Goal: Information Seeking & Learning: Learn about a topic

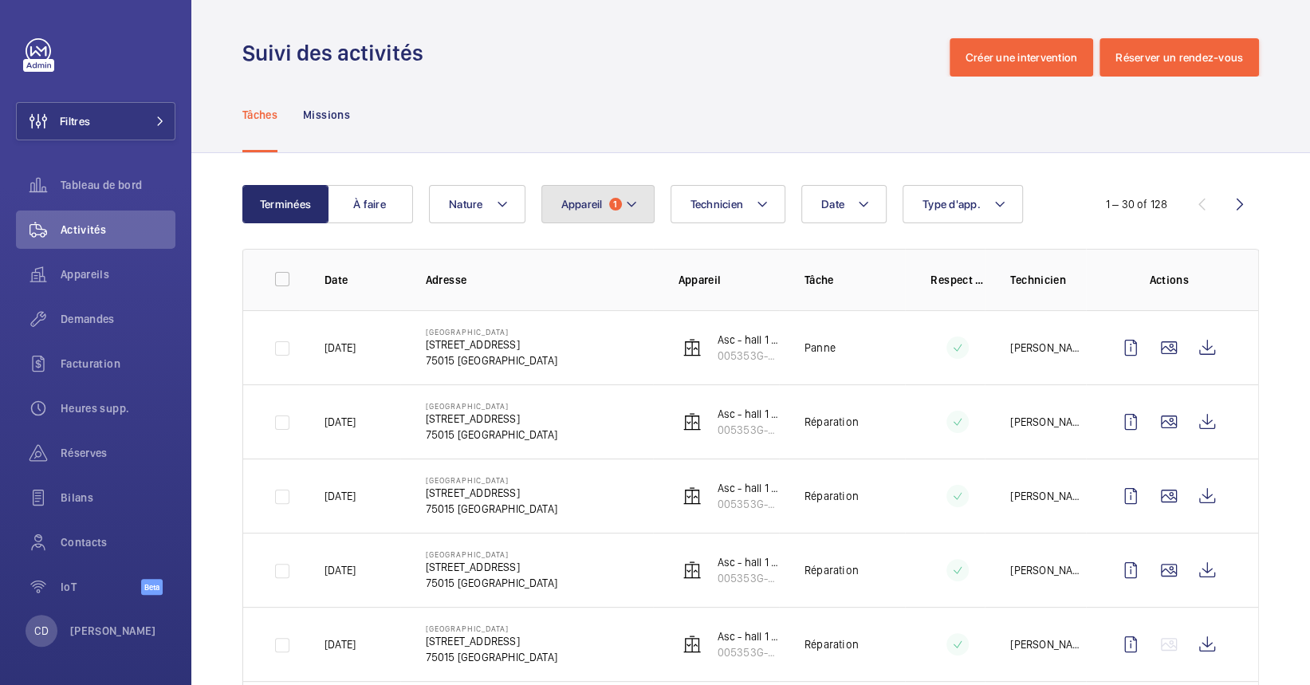
click at [604, 217] on button "Appareil 1" at bounding box center [597, 204] width 113 height 38
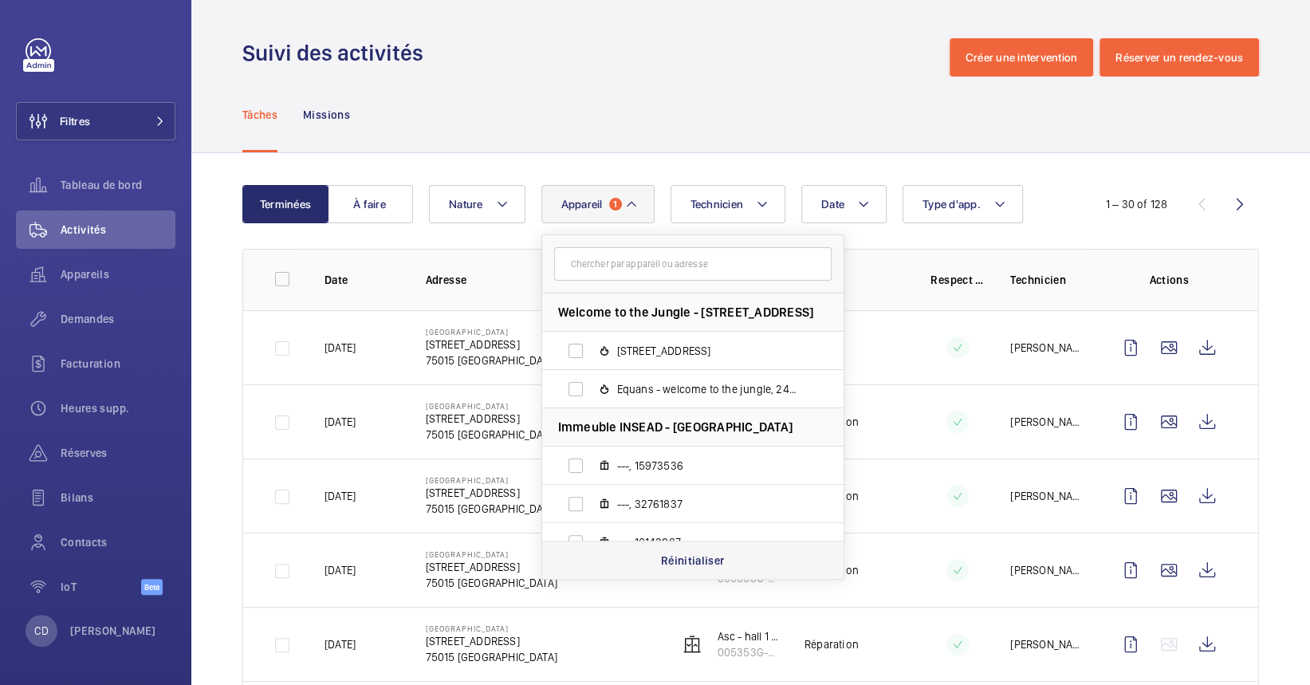
click at [704, 553] on p "Réinitialiser" at bounding box center [693, 561] width 64 height 16
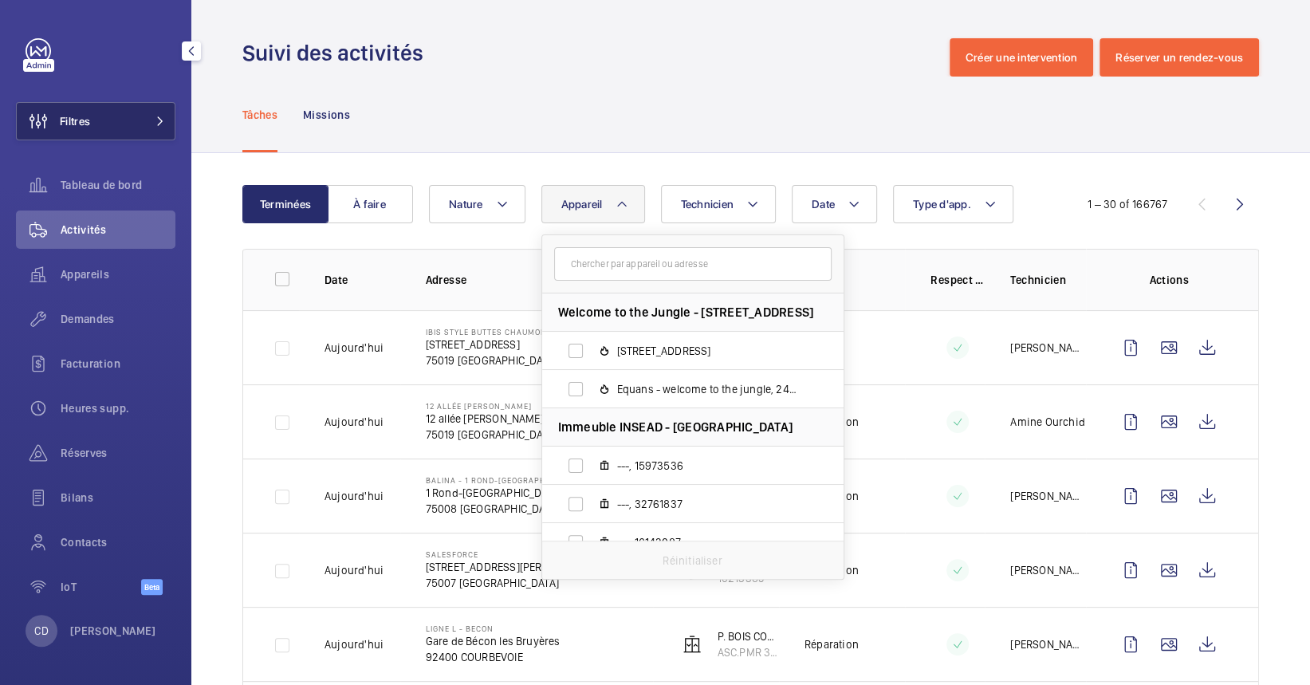
drag, startPoint x: 101, startPoint y: 268, endPoint x: 132, endPoint y: 108, distance: 162.3
click at [102, 268] on span "Appareils" at bounding box center [118, 274] width 115 height 16
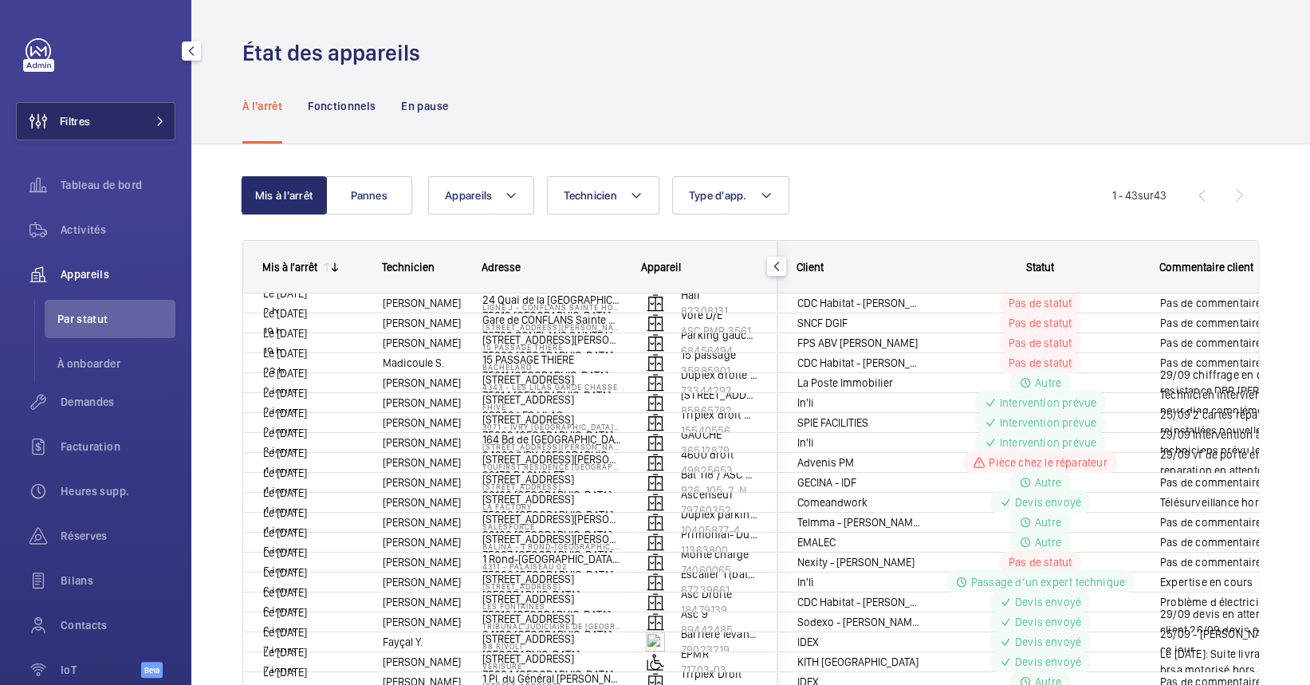
click at [143, 127] on button "Filtres" at bounding box center [95, 121] width 159 height 38
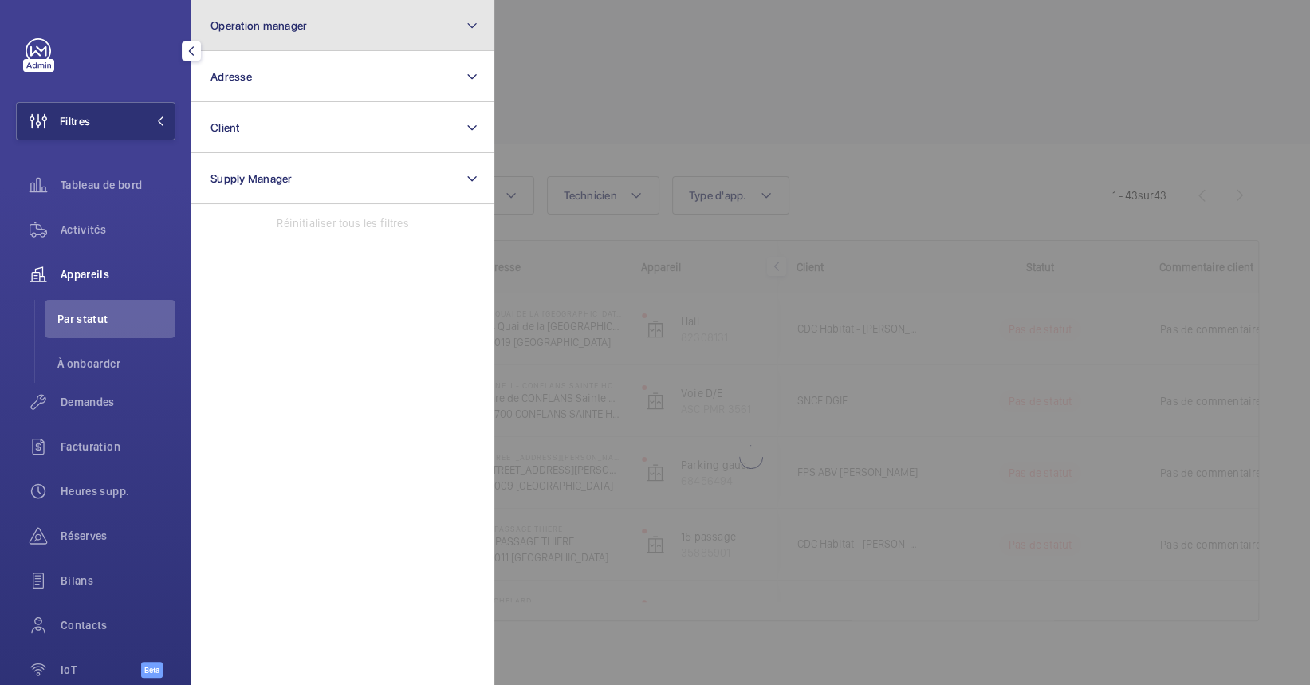
click at [336, 25] on button "Operation manager" at bounding box center [342, 25] width 303 height 51
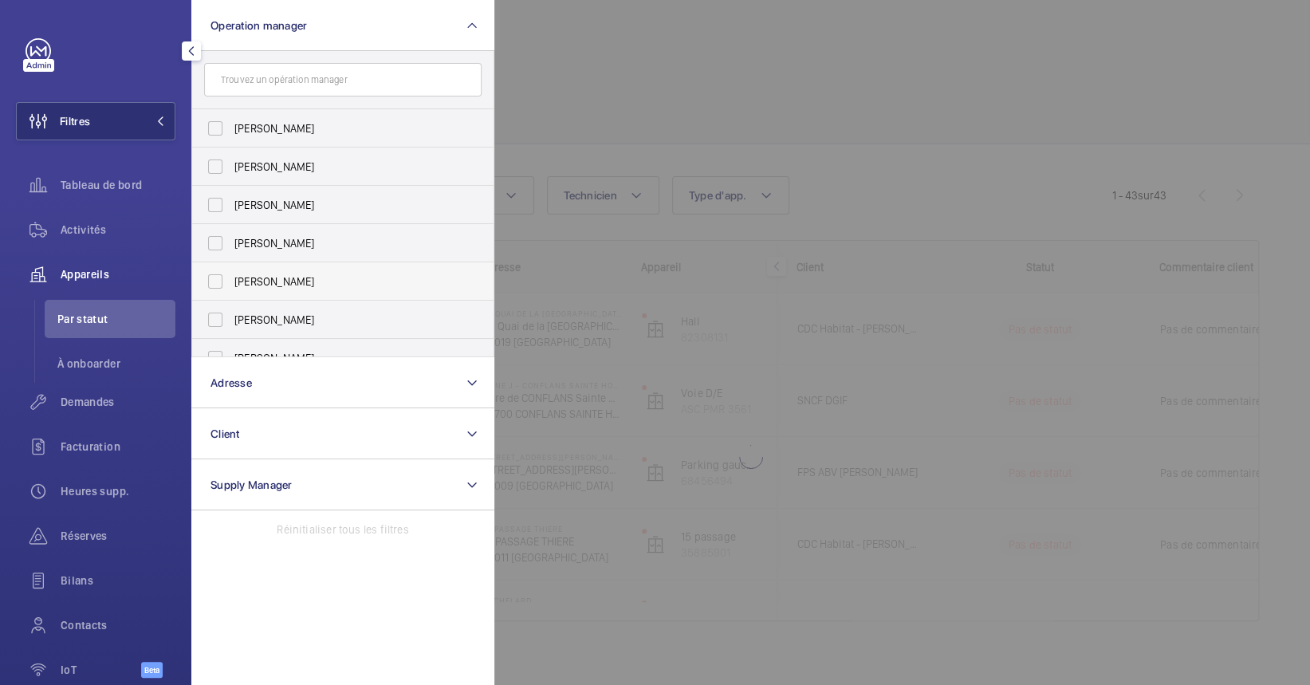
click at [305, 276] on span "[PERSON_NAME]" at bounding box center [343, 281] width 219 height 16
click at [231, 276] on input "[PERSON_NAME]" at bounding box center [215, 282] width 32 height 32
checkbox input "true"
click at [811, 138] on div at bounding box center [1149, 342] width 1310 height 685
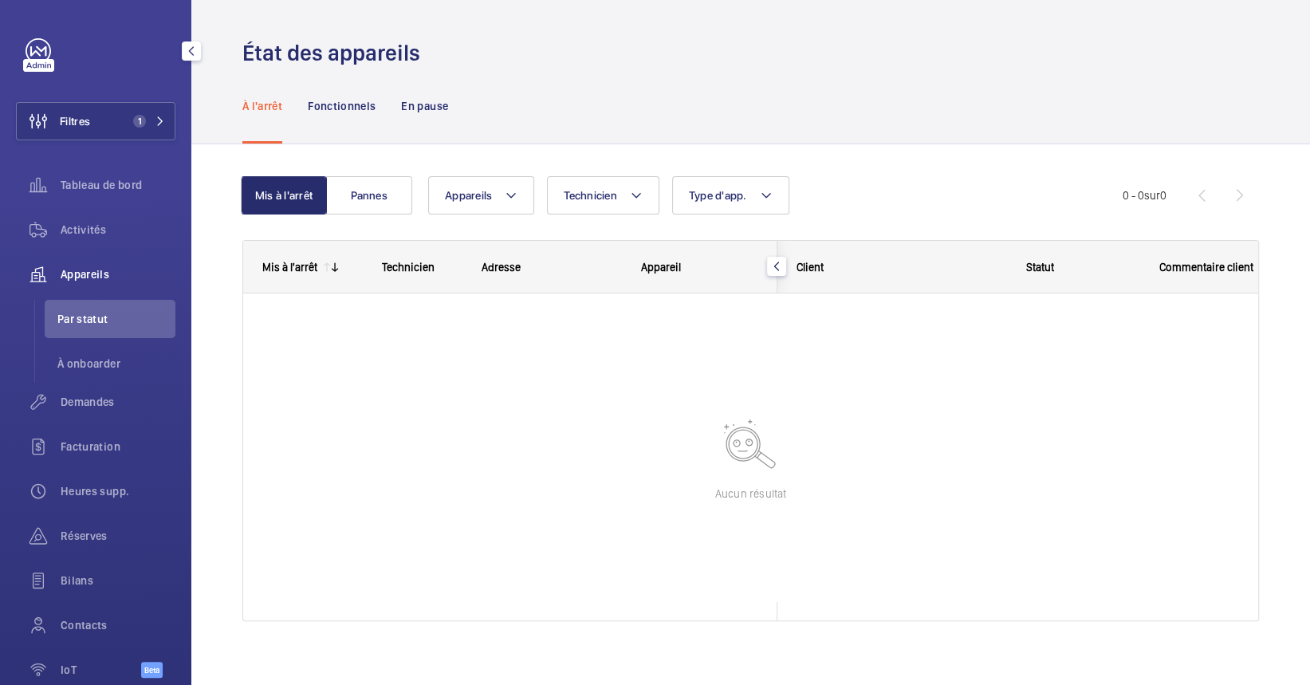
scroll to position [13, 0]
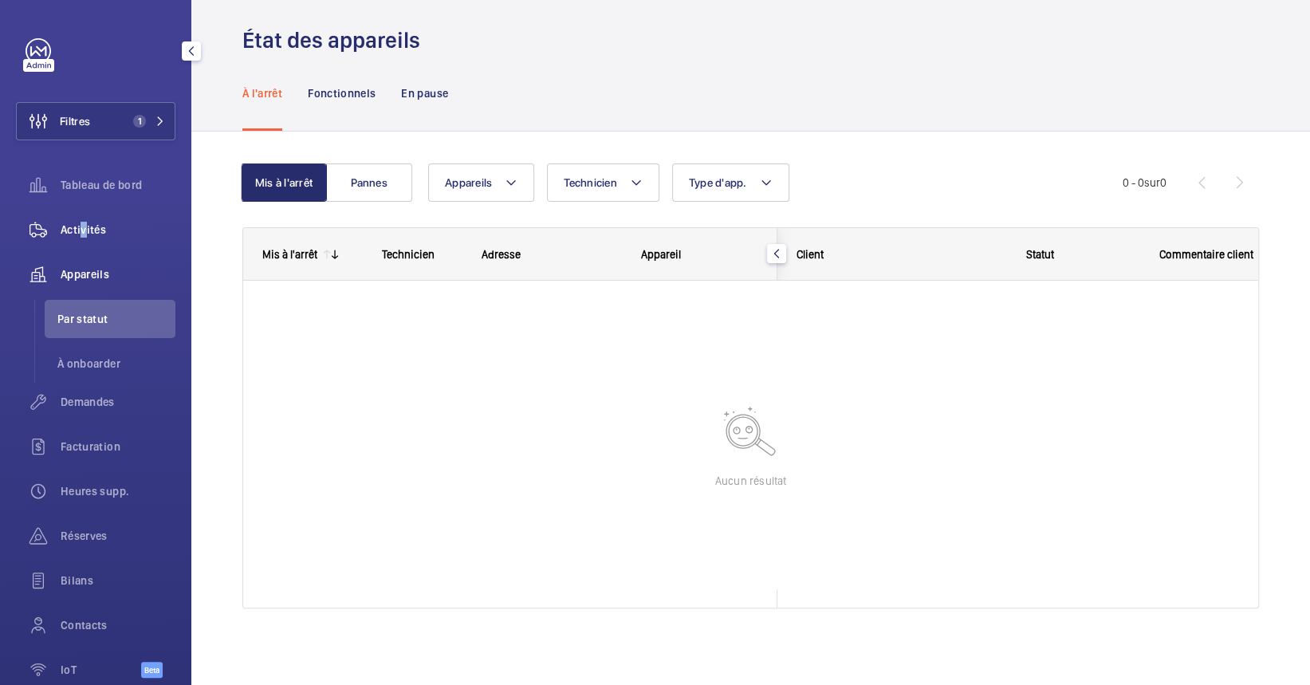
click at [83, 222] on span "Activités" at bounding box center [118, 230] width 115 height 16
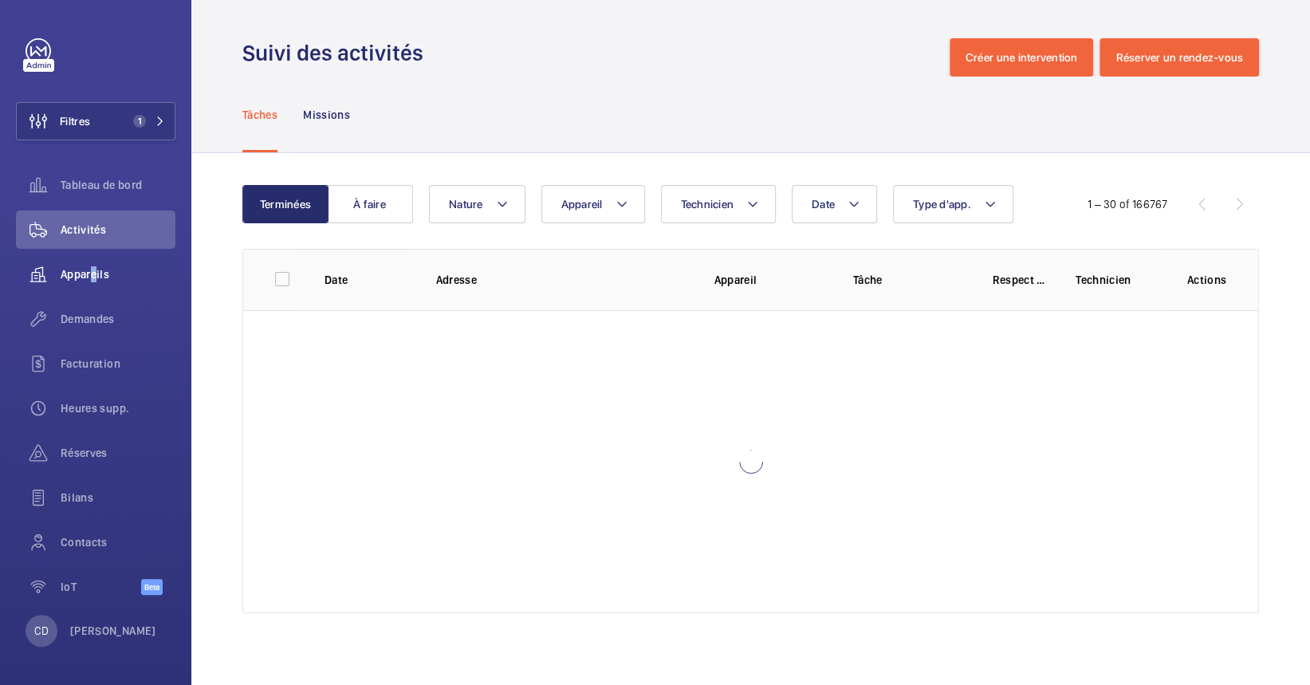
drag, startPoint x: 83, startPoint y: 221, endPoint x: 90, endPoint y: 281, distance: 60.2
click at [89, 281] on span "Appareils" at bounding box center [118, 274] width 115 height 16
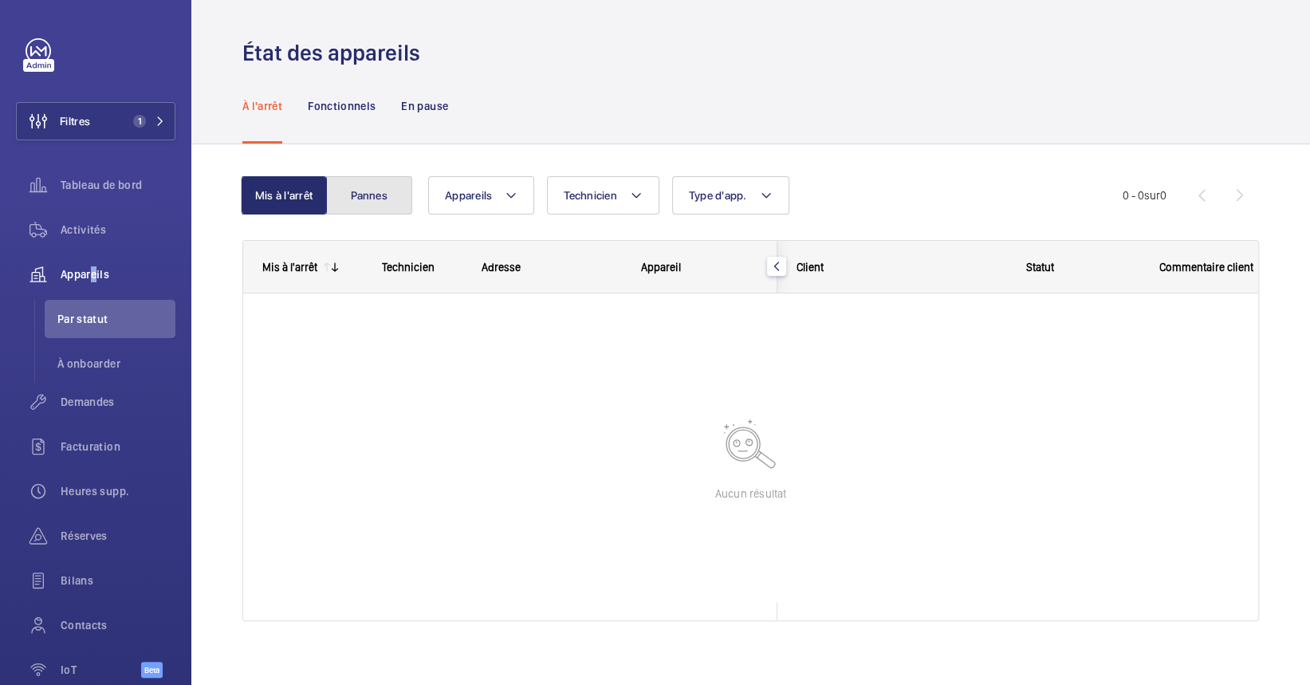
click at [380, 203] on button "Pannes" at bounding box center [369, 195] width 86 height 38
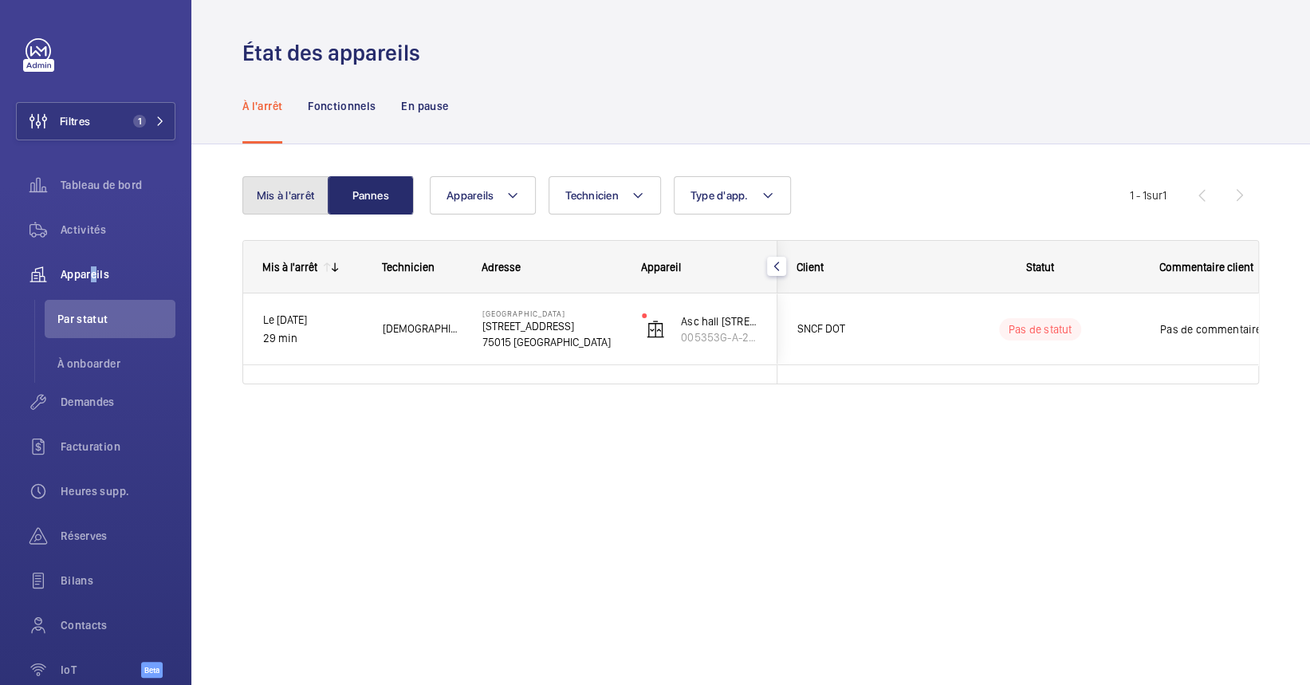
click at [306, 192] on button "Mis à l'arrêt" at bounding box center [285, 195] width 86 height 38
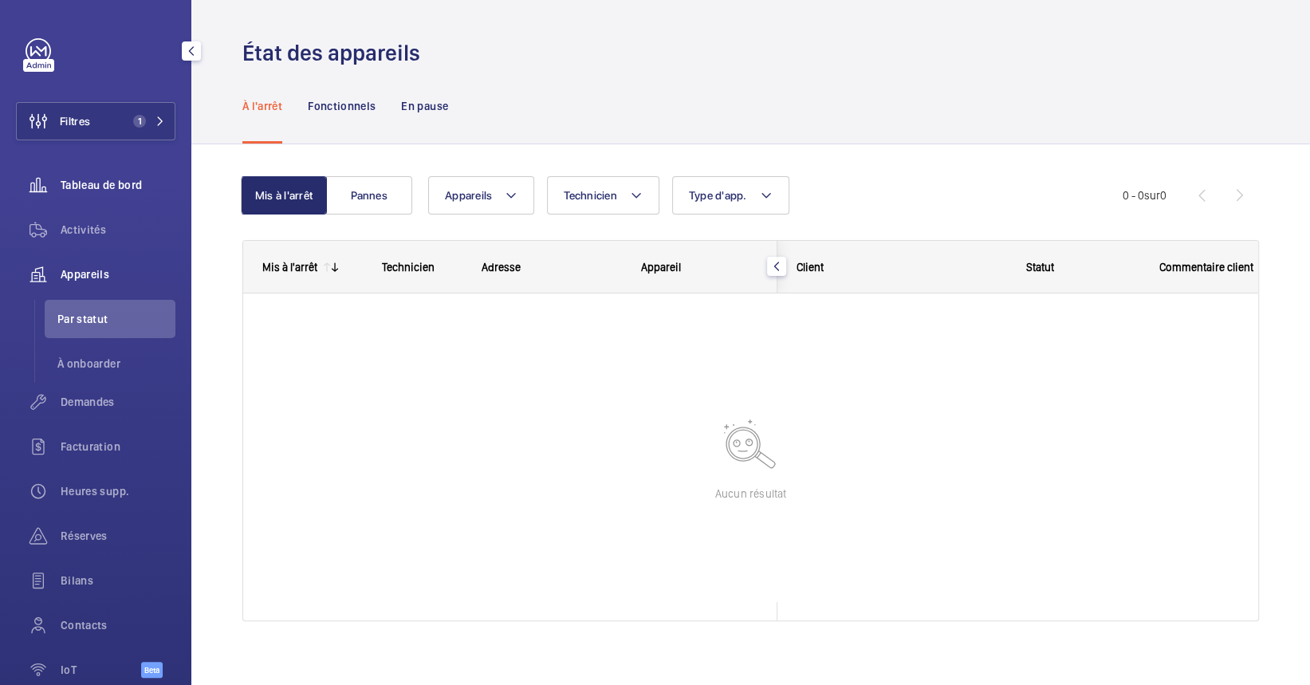
click at [94, 202] on div "Tableau de bord" at bounding box center [95, 185] width 159 height 38
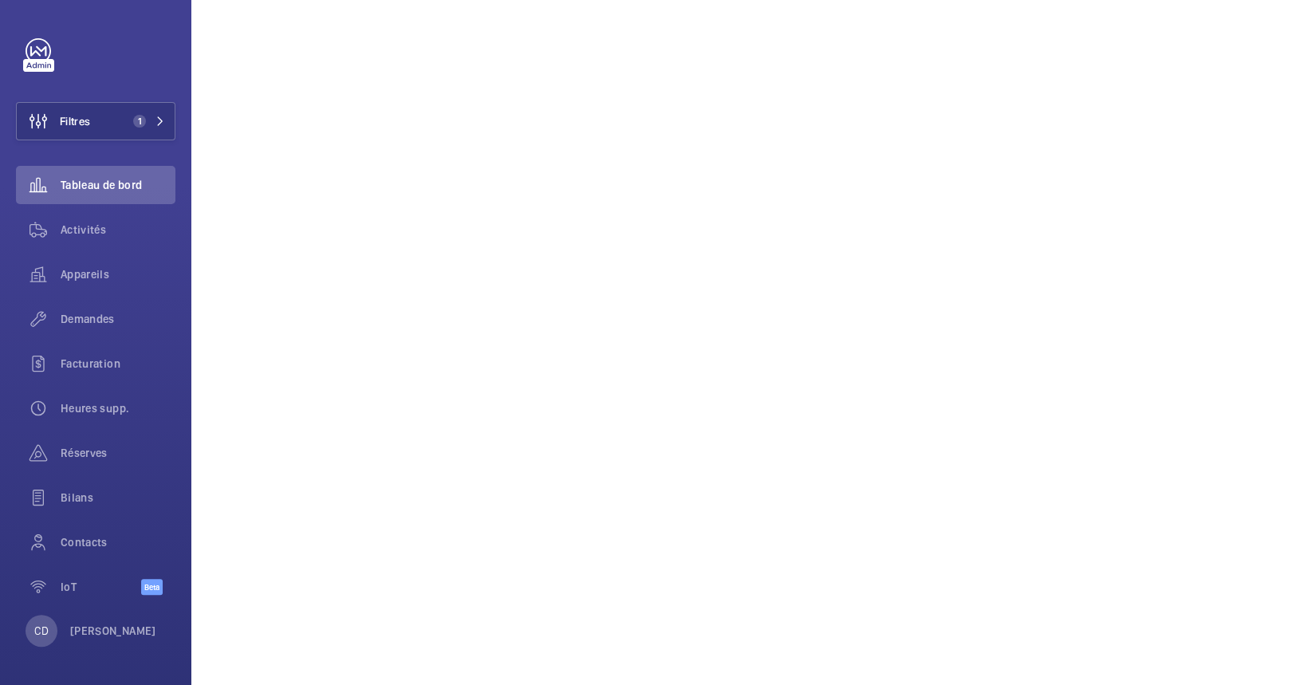
scroll to position [1382, 0]
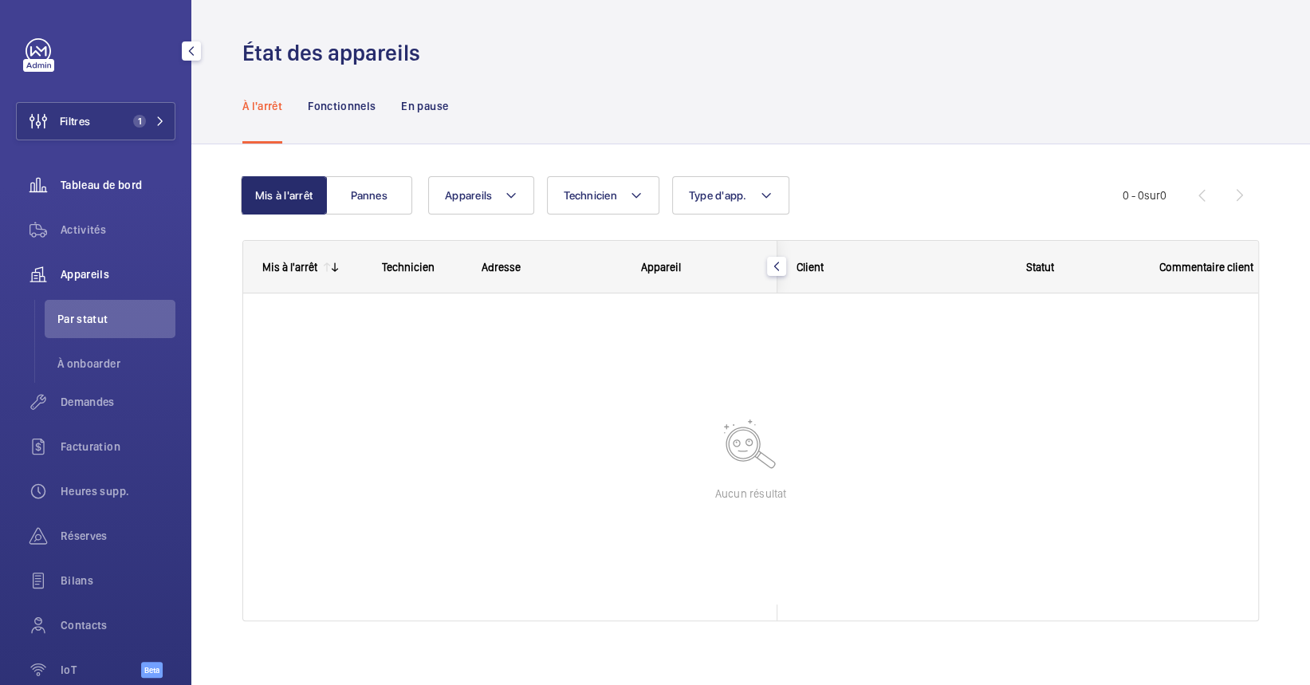
click at [107, 195] on div "Tableau de bord" at bounding box center [95, 185] width 159 height 38
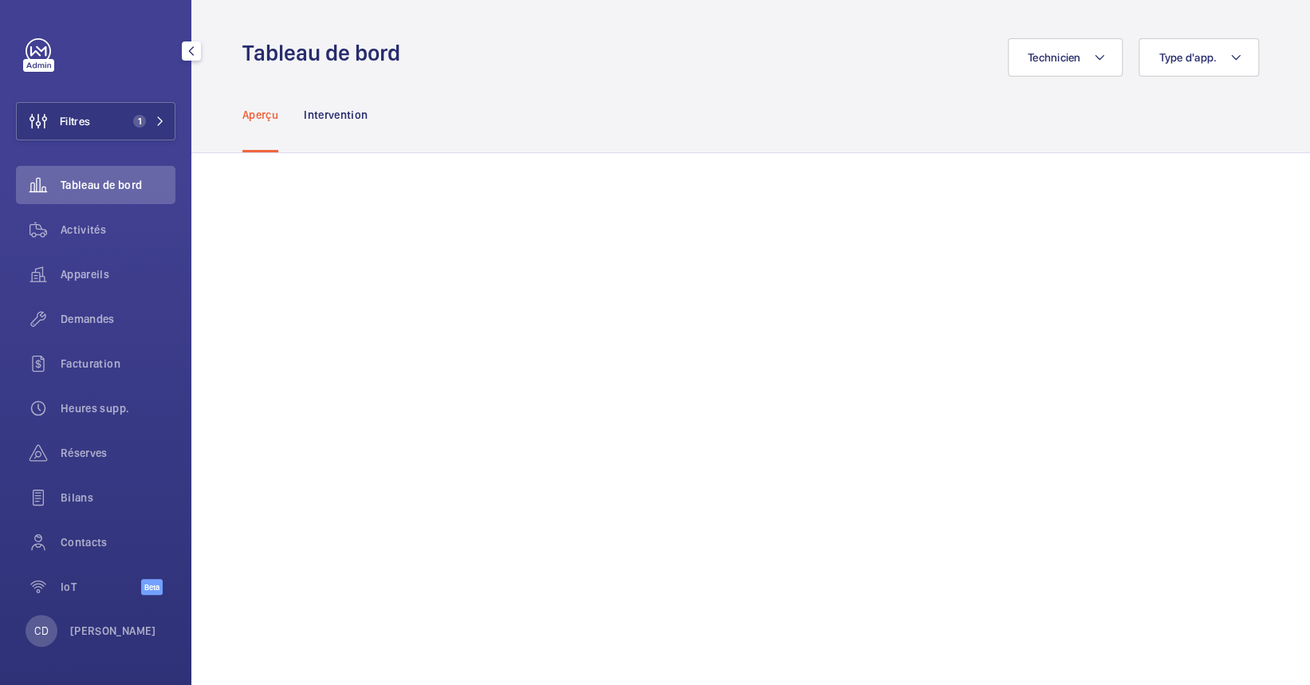
click at [112, 100] on div "Filtres 1 Tableau de bord Activités Appareils Demandes Facturation Heures supp.…" at bounding box center [95, 325] width 159 height 574
click at [124, 117] on button "Filtres 1" at bounding box center [95, 121] width 159 height 38
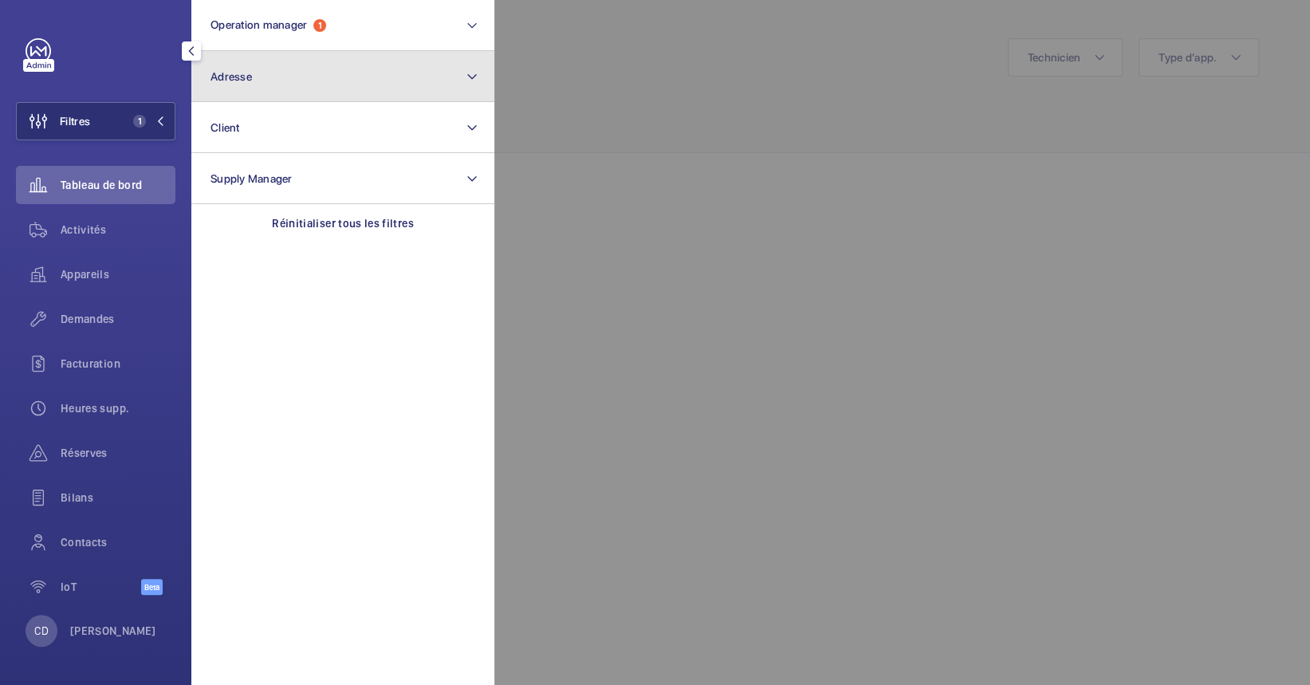
click at [250, 62] on button "Adresse" at bounding box center [342, 76] width 303 height 51
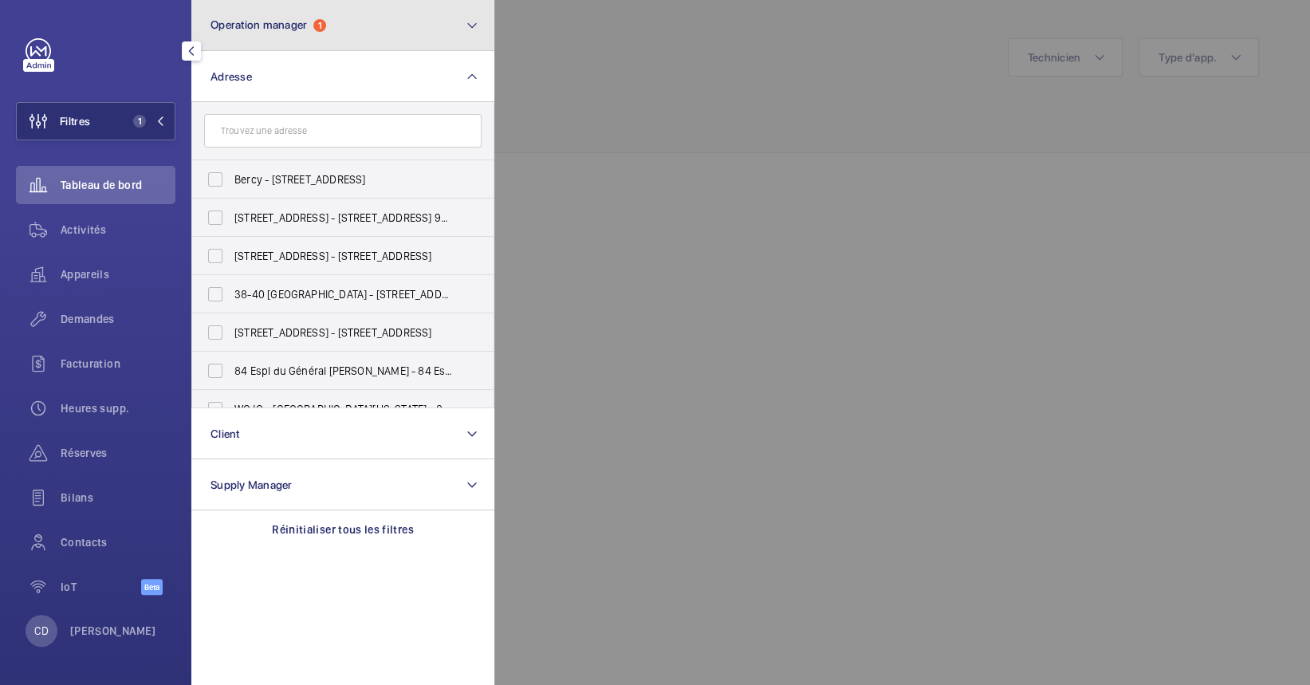
click at [255, 35] on button "Operation manager 1" at bounding box center [342, 25] width 303 height 51
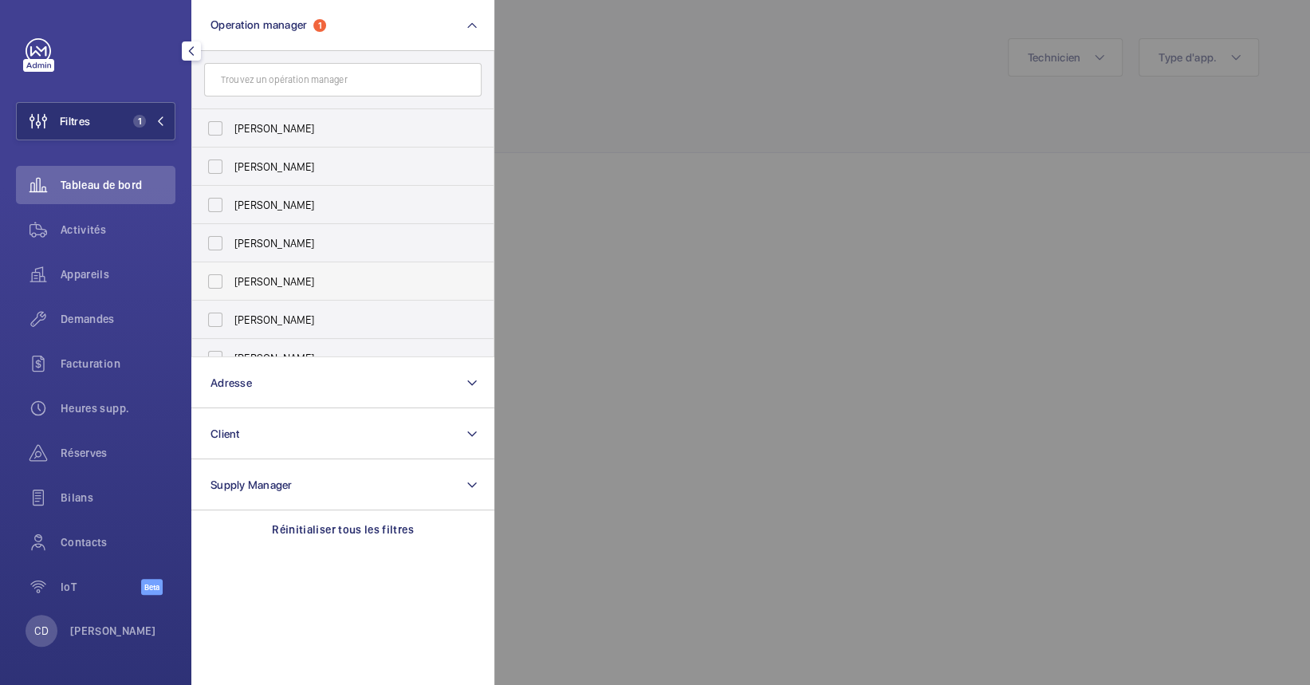
click at [328, 266] on label "[PERSON_NAME]" at bounding box center [330, 281] width 277 height 38
click at [231, 266] on input "[PERSON_NAME]" at bounding box center [215, 282] width 32 height 32
checkbox input "true"
click at [667, 191] on div at bounding box center [1149, 342] width 1310 height 685
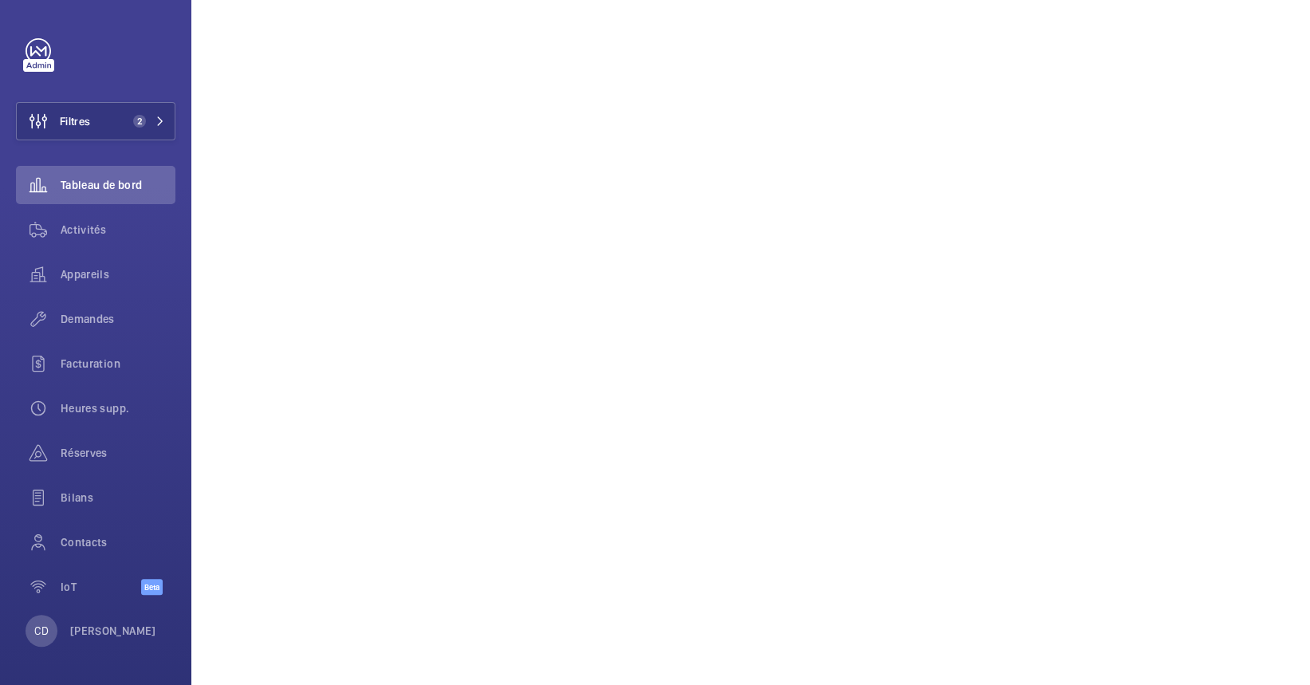
scroll to position [212, 0]
click at [96, 124] on button "Filtres 2" at bounding box center [95, 121] width 159 height 38
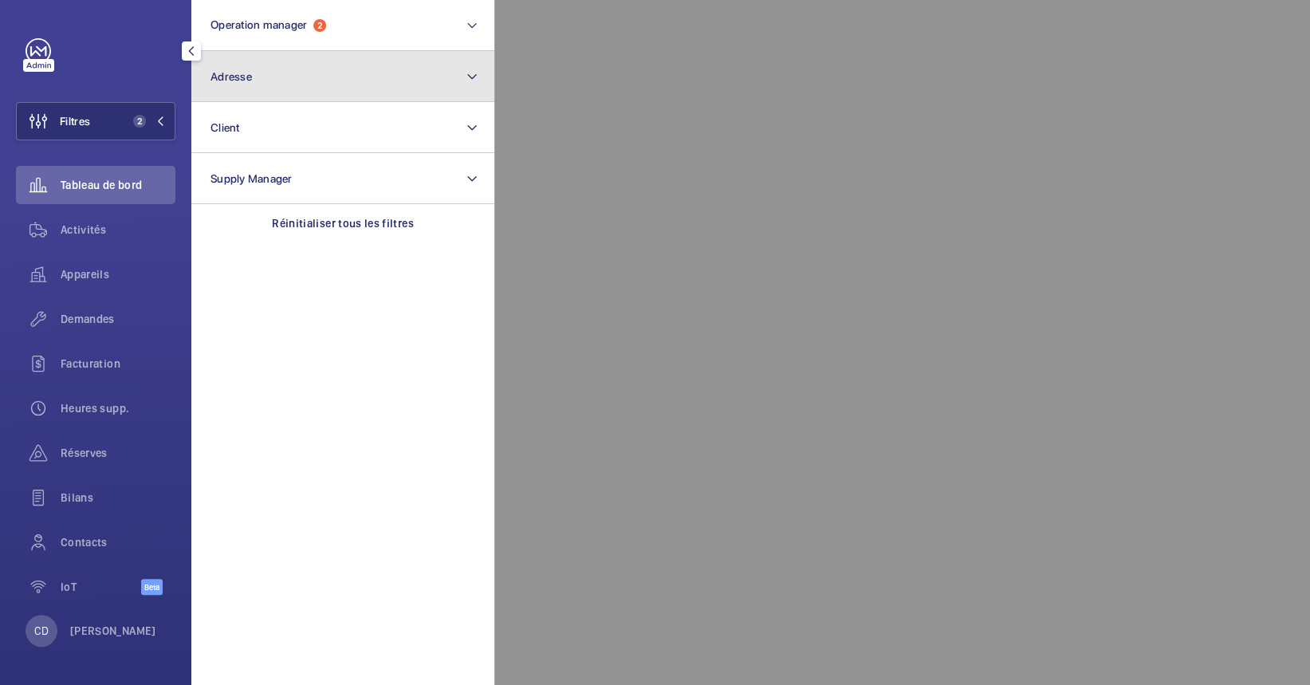
click at [221, 88] on button "Adresse" at bounding box center [342, 76] width 303 height 51
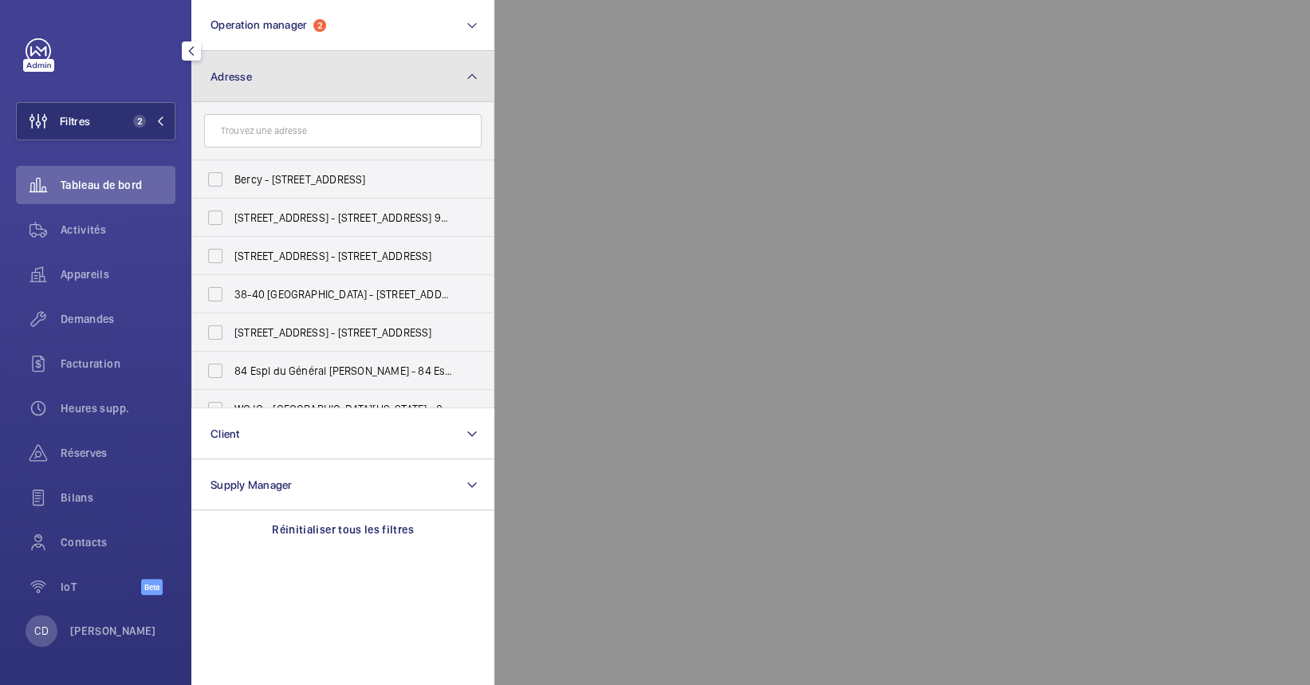
click at [254, 85] on button "Adresse" at bounding box center [342, 76] width 303 height 51
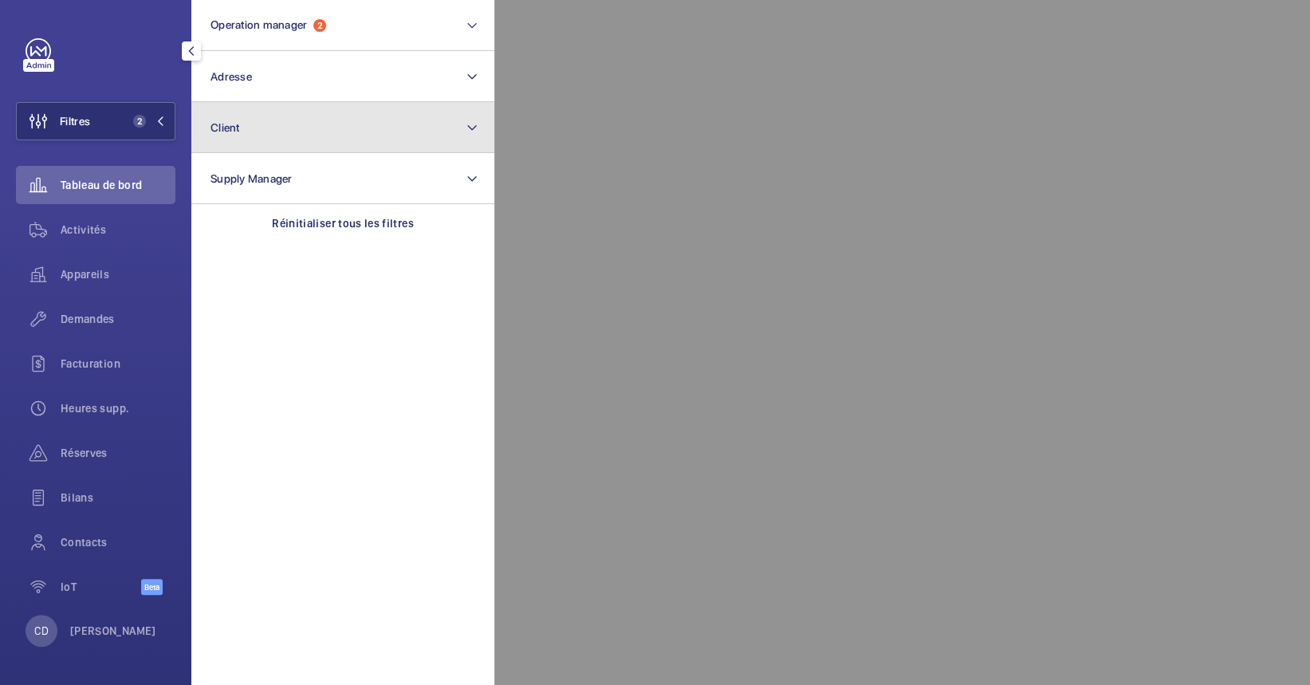
drag, startPoint x: 265, startPoint y: 140, endPoint x: 254, endPoint y: 151, distance: 15.2
click at [263, 140] on button "Client" at bounding box center [342, 127] width 303 height 51
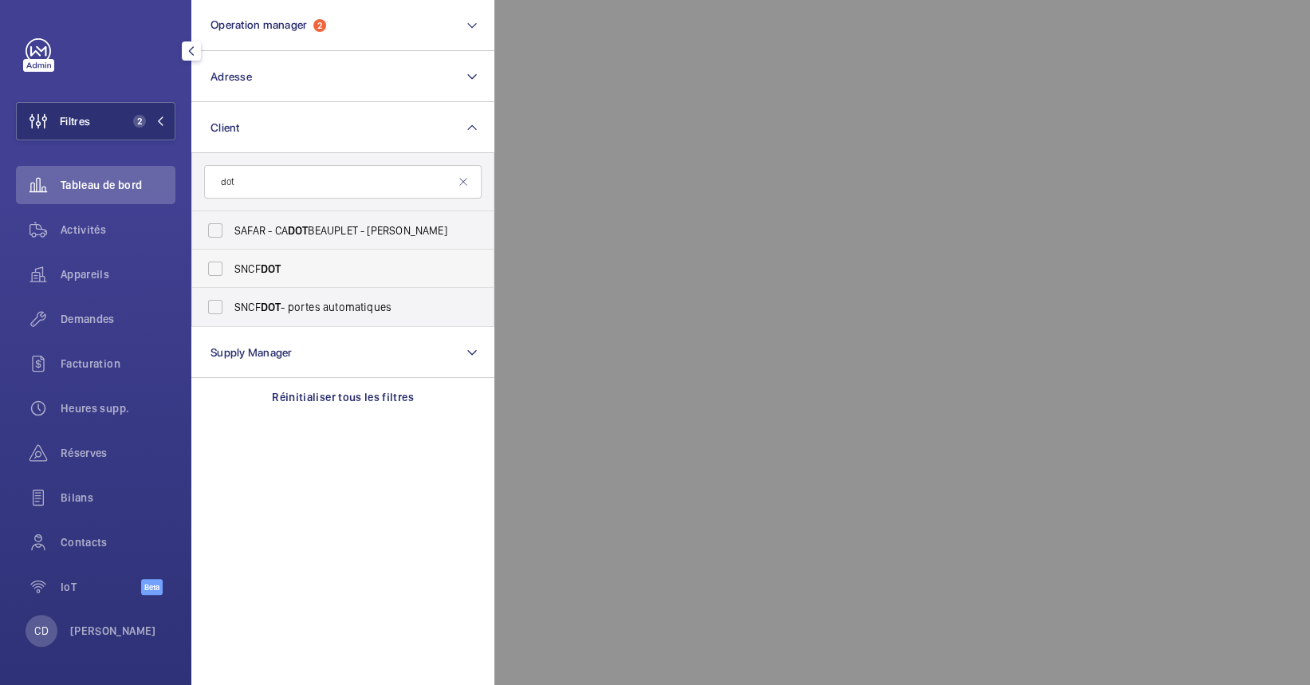
type input "dot"
click at [271, 256] on label "SNCF DOT" at bounding box center [330, 269] width 277 height 38
click at [231, 256] on input "SNCF DOT" at bounding box center [215, 269] width 32 height 32
checkbox input "true"
drag, startPoint x: 242, startPoint y: 177, endPoint x: 142, endPoint y: 150, distance: 104.1
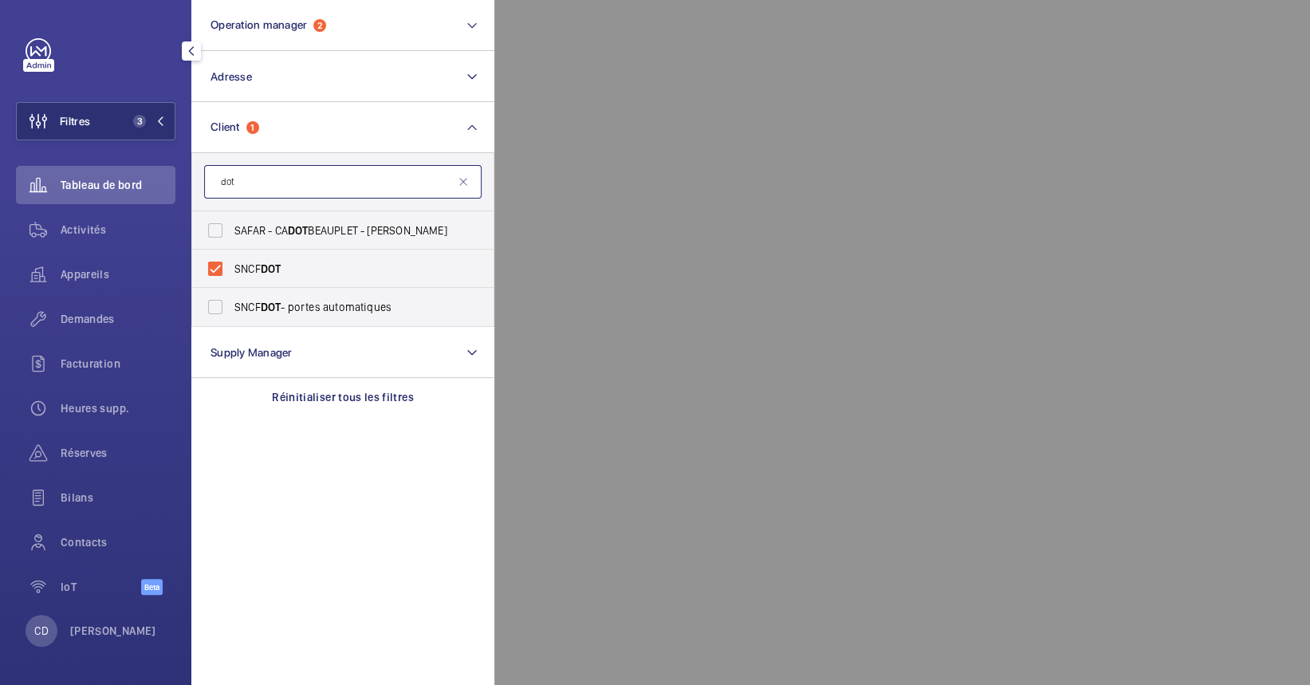
click at [147, 151] on div "Filtres 3 Operation manager 2 Adresse Client 1 dot SAFAR - CA DOT BEAUPLET - Ju…" at bounding box center [95, 325] width 159 height 574
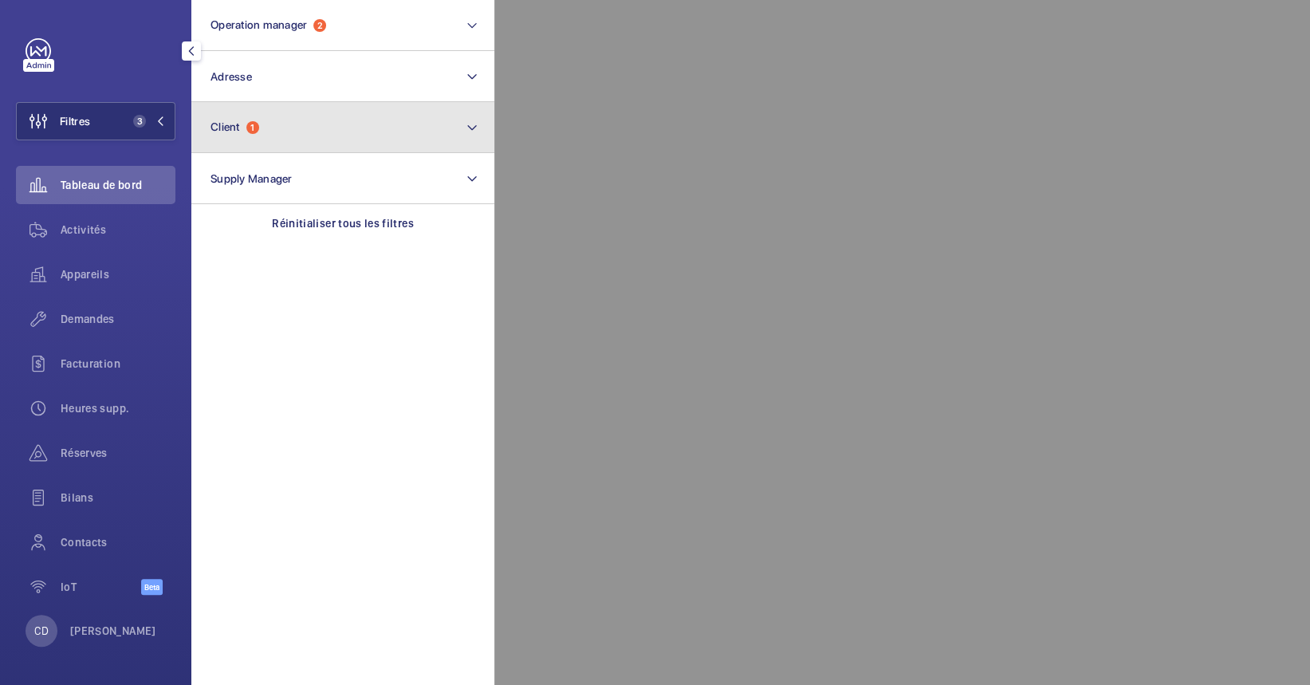
click at [320, 121] on button "Client 1" at bounding box center [342, 127] width 303 height 51
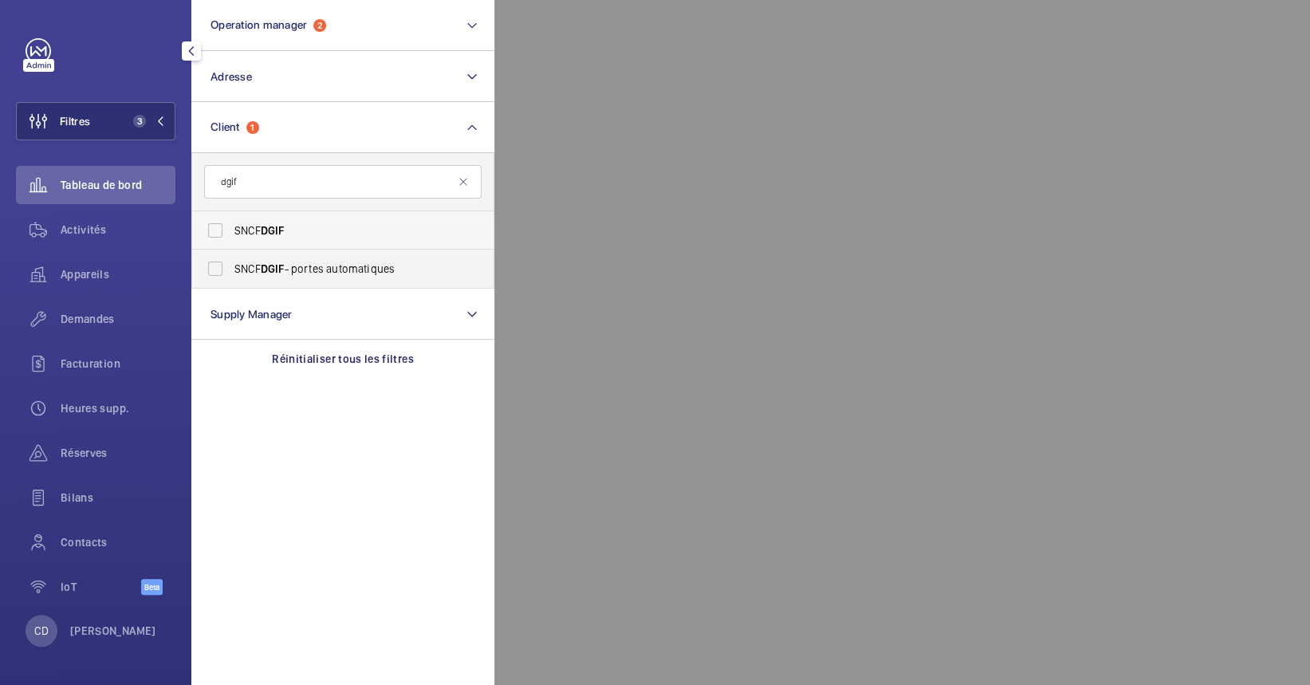
type input "dgif"
click at [312, 231] on span "SNCF DGIF" at bounding box center [343, 230] width 219 height 16
click at [231, 231] on input "SNCF DGIF" at bounding box center [215, 230] width 32 height 32
checkbox input "true"
click at [1102, 227] on div at bounding box center [1149, 342] width 1310 height 685
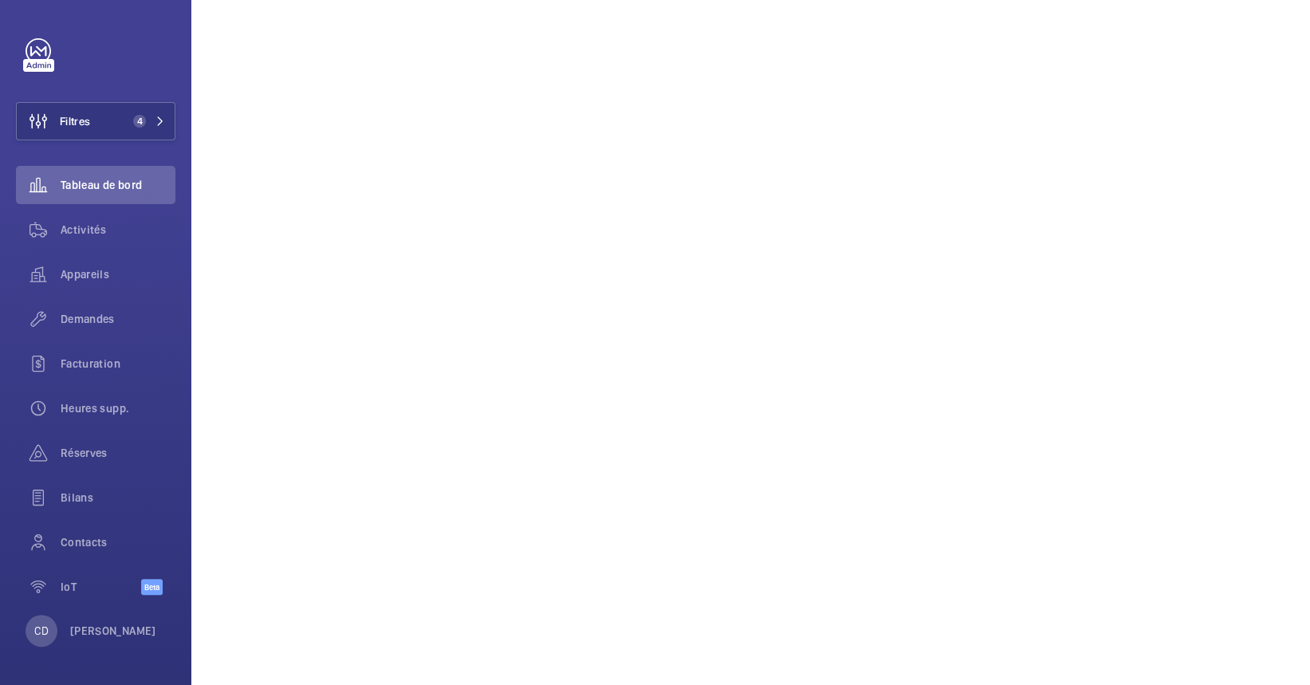
scroll to position [425, 0]
